Goal: Task Accomplishment & Management: Manage account settings

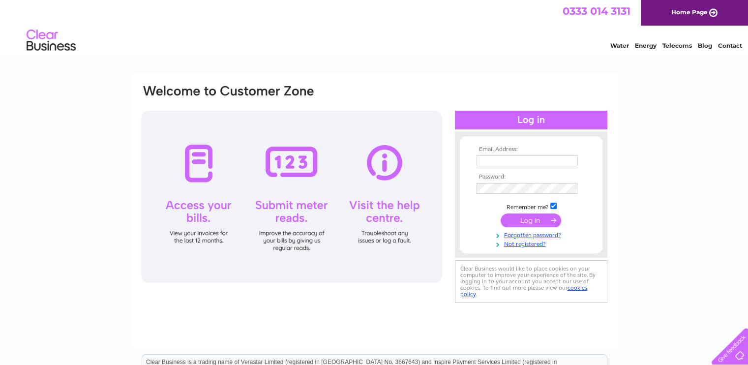
type input "tim@hewshott.co.uk"
click at [529, 224] on input "submit" at bounding box center [530, 220] width 60 height 14
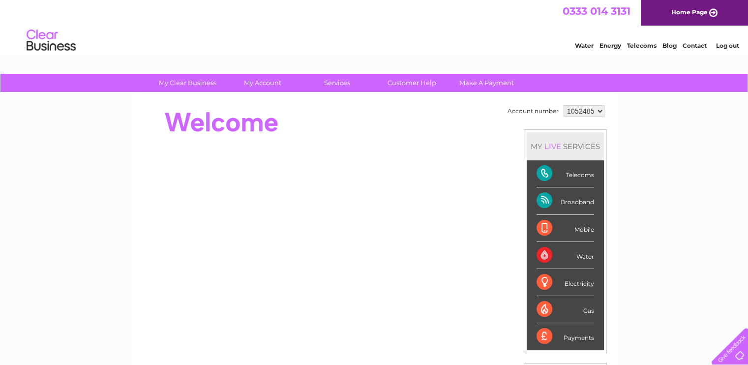
click at [601, 110] on select "1052485 1052486" at bounding box center [583, 111] width 41 height 12
select select "1052486"
click at [563, 105] on select "1052485 1052486" at bounding box center [583, 111] width 41 height 12
click at [271, 100] on div "Account number 1052485 1052486 MY LIVE SERVICES Telecoms Broadband Mobile Water…" at bounding box center [374, 275] width 487 height 365
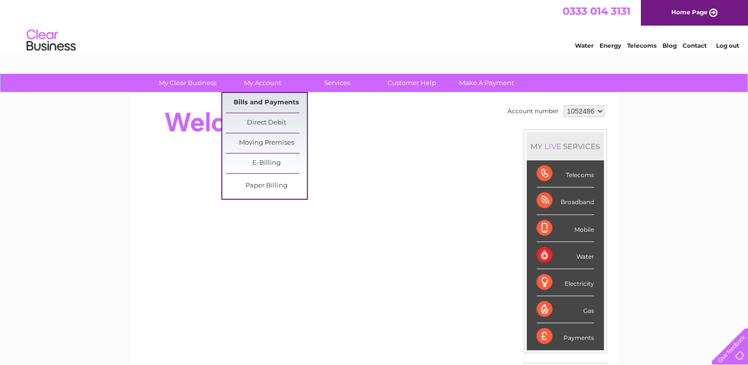
click at [278, 100] on link "Bills and Payments" at bounding box center [266, 103] width 81 height 20
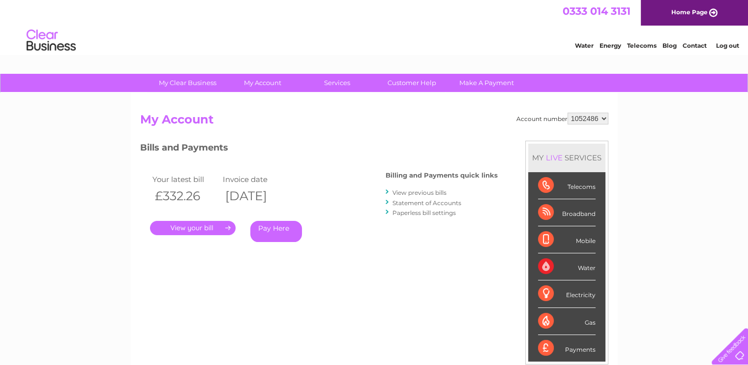
click at [210, 227] on link "." at bounding box center [193, 228] width 86 height 14
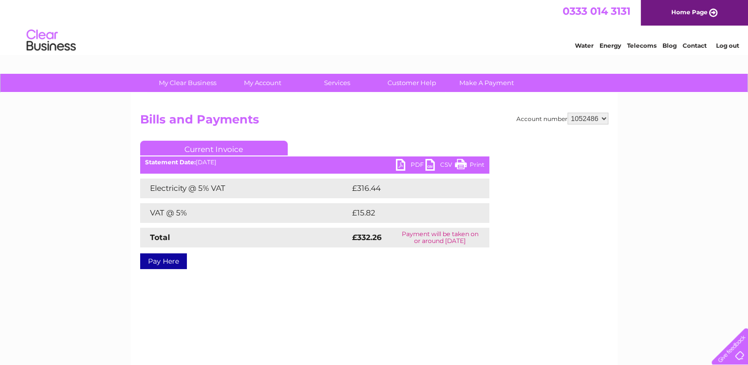
click at [413, 161] on link "PDF" at bounding box center [410, 166] width 29 height 14
